Goal: Task Accomplishment & Management: Use online tool/utility

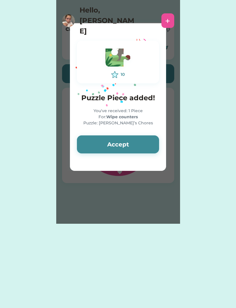
click at [139, 145] on button "Accept" at bounding box center [118, 144] width 82 height 18
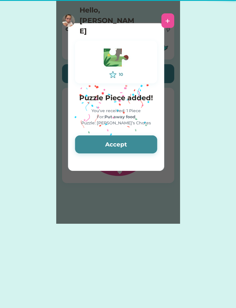
click at [129, 143] on button "Accept" at bounding box center [116, 144] width 82 height 18
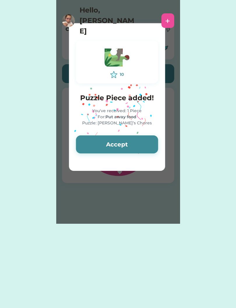
click at [126, 140] on button "Accept" at bounding box center [117, 144] width 82 height 18
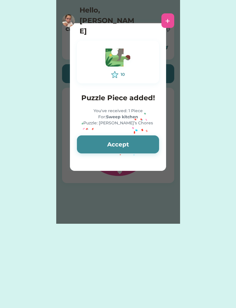
click at [131, 142] on button "Accept" at bounding box center [118, 144] width 82 height 18
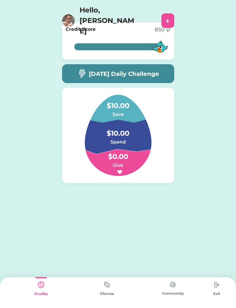
click at [108, 296] on div "Chores" at bounding box center [107, 294] width 66 height 6
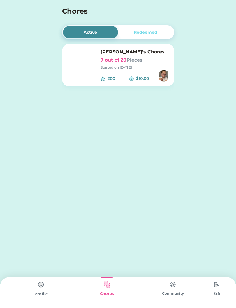
click at [112, 285] on img at bounding box center [107, 284] width 12 height 11
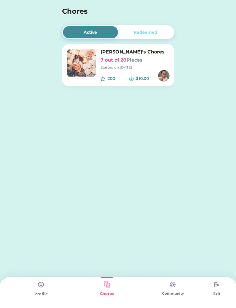
click at [81, 62] on img at bounding box center [81, 63] width 29 height 29
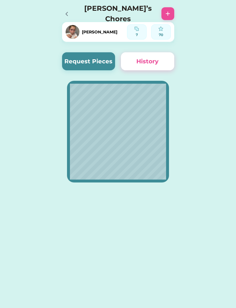
click at [108, 61] on button "Request Pieces" at bounding box center [88, 61] width 53 height 18
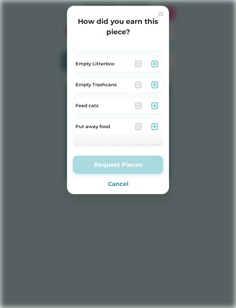
scroll to position [96, 0]
click at [156, 62] on img at bounding box center [154, 63] width 7 height 7
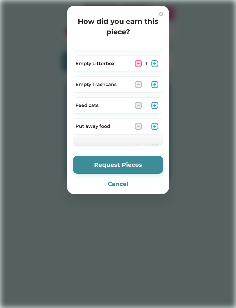
click at [155, 65] on img at bounding box center [154, 63] width 7 height 7
click at [156, 66] on img at bounding box center [154, 63] width 7 height 7
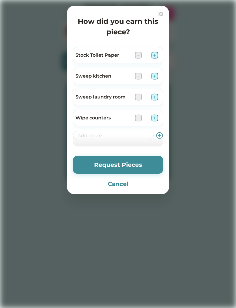
scroll to position [231, 0]
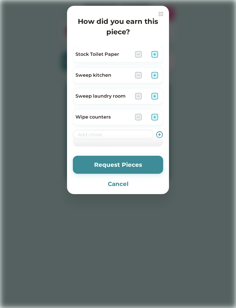
click at [155, 95] on img at bounding box center [154, 96] width 7 height 7
click at [155, 97] on img at bounding box center [154, 96] width 7 height 7
click at [157, 95] on img at bounding box center [154, 96] width 7 height 7
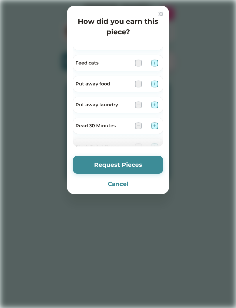
scroll to position [123, 0]
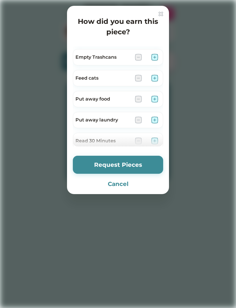
click at [152, 77] on img at bounding box center [154, 78] width 7 height 7
click at [131, 167] on button "Request Pieces" at bounding box center [118, 165] width 90 height 18
